Goal: Transaction & Acquisition: Download file/media

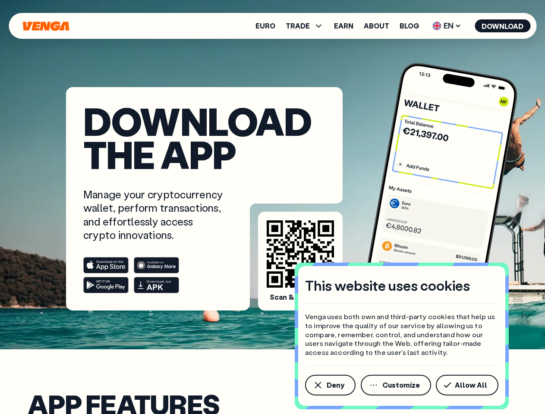
click at [272, 207] on div "Manage your cryptocurrency wallet, perform transactions, and effortlessly acces…" at bounding box center [204, 241] width 242 height 106
click at [330, 385] on span "Deny" at bounding box center [336, 385] width 18 height 7
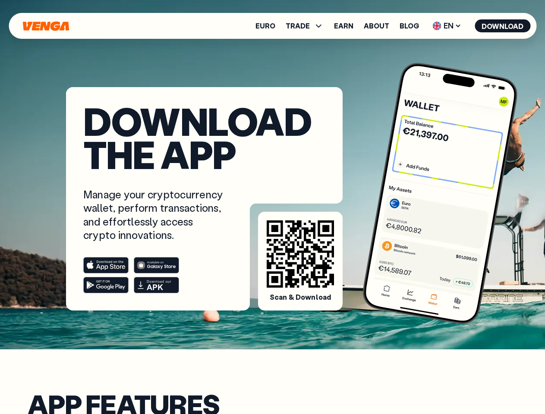
click at [307, 26] on span "TRADE" at bounding box center [298, 25] width 24 height 7
click at [447, 26] on span "EN" at bounding box center [446, 26] width 35 height 14
click at [503, 26] on button "Download" at bounding box center [503, 25] width 56 height 13
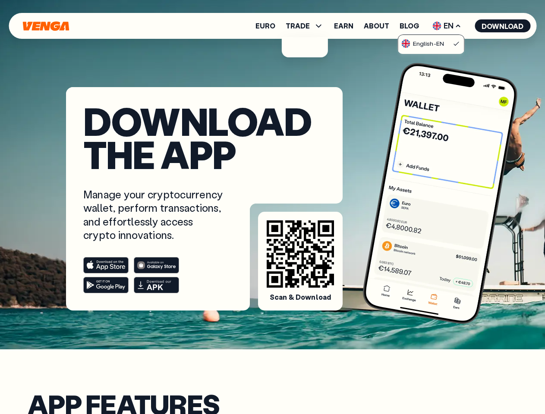
click at [154, 275] on div at bounding box center [154, 275] width 142 height 36
click at [106, 265] on rect at bounding box center [106, 266] width 45 height 16
click at [156, 265] on rect at bounding box center [156, 266] width 45 height 16
